Goal: Unclear: Browse casually

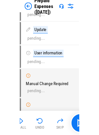
scroll to position [225, 0]
